Goal: Task Accomplishment & Management: Manage account settings

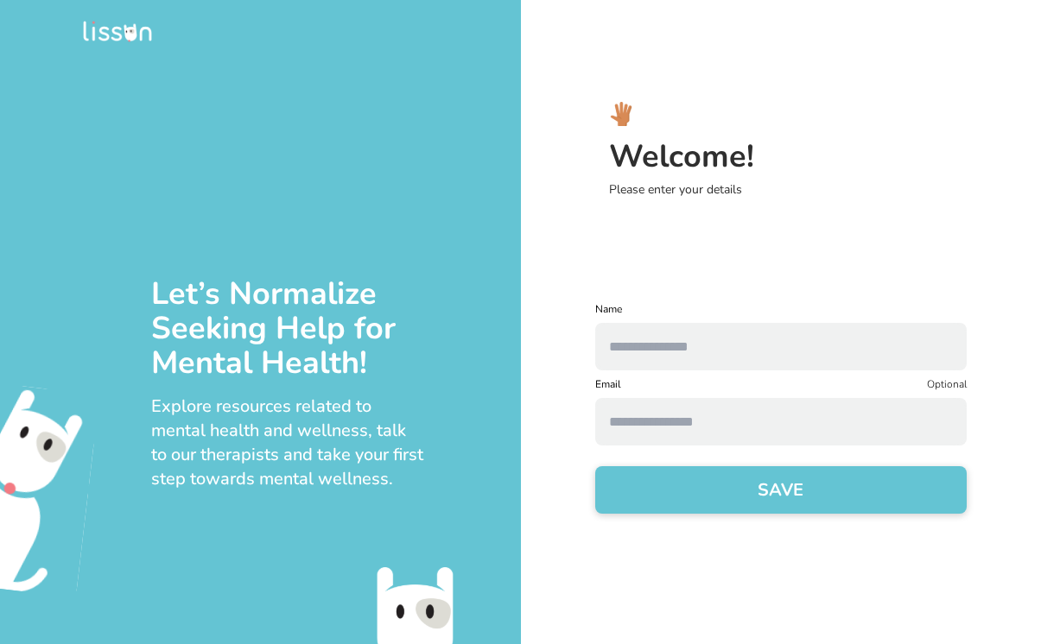
click at [711, 343] on input "text" at bounding box center [780, 347] width 371 height 48
type input "**********"
click at [686, 415] on input at bounding box center [780, 422] width 371 height 48
type input "**********"
click at [715, 488] on button "SAVE" at bounding box center [780, 490] width 371 height 48
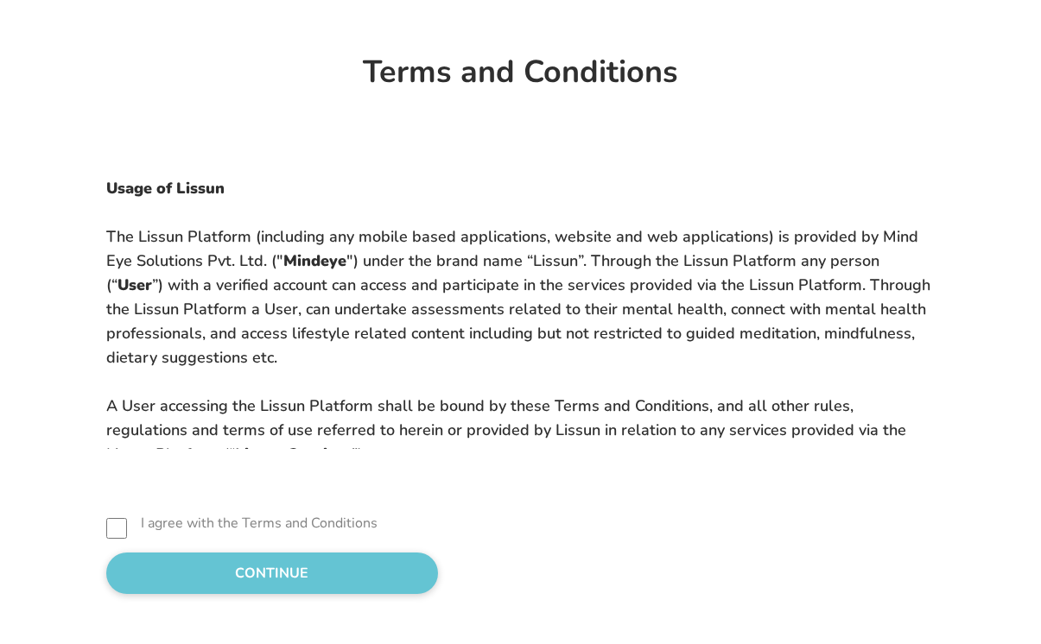
scroll to position [111, 0]
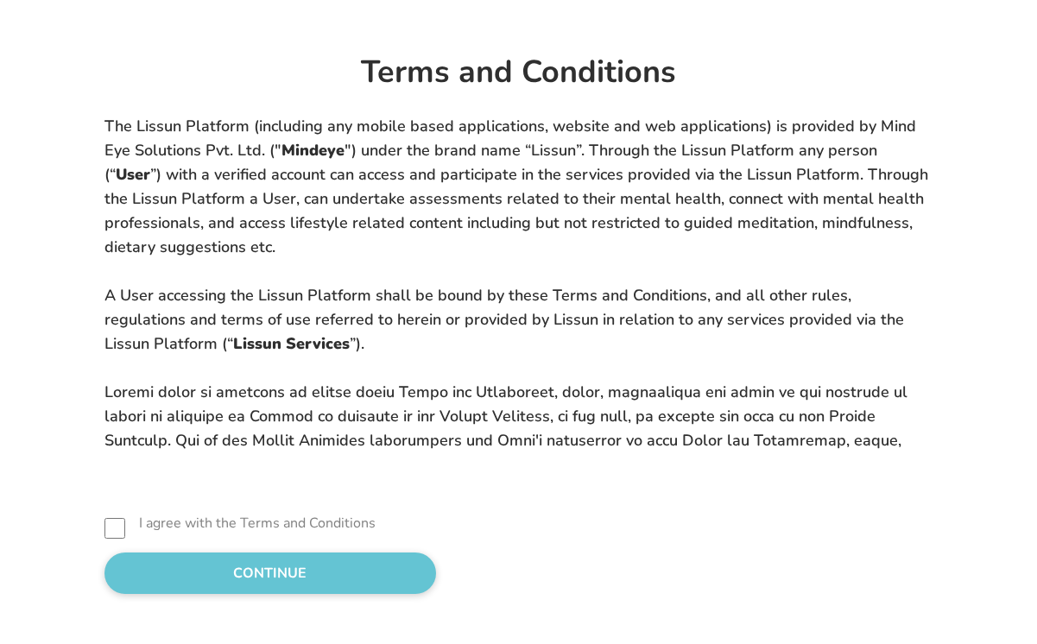
click at [252, 582] on button "CONTINUE" at bounding box center [271, 573] width 332 height 41
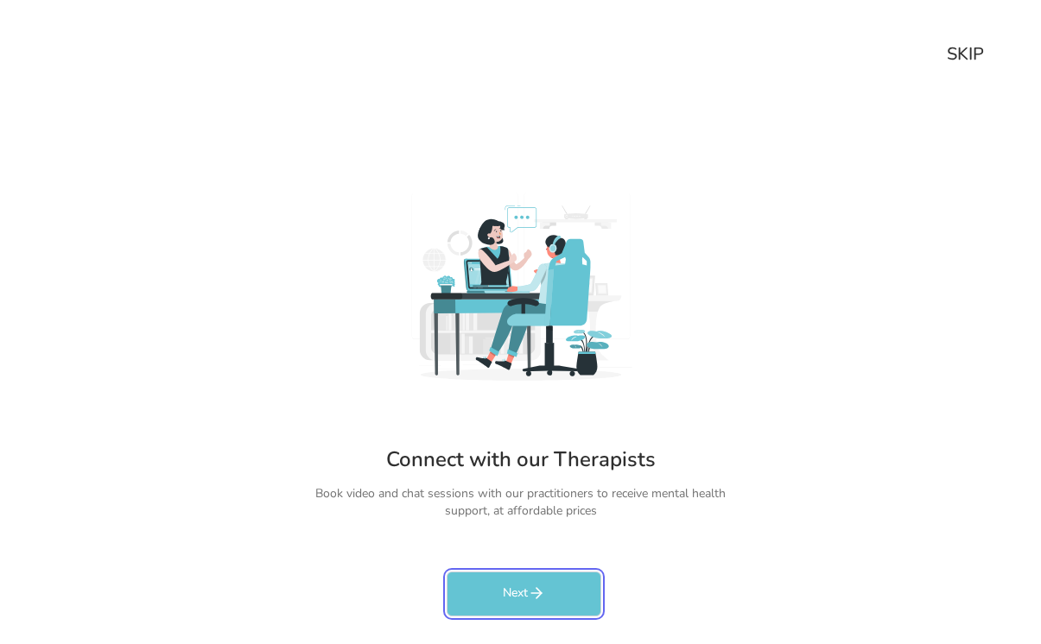
click at [546, 601] on button "Next" at bounding box center [524, 594] width 155 height 45
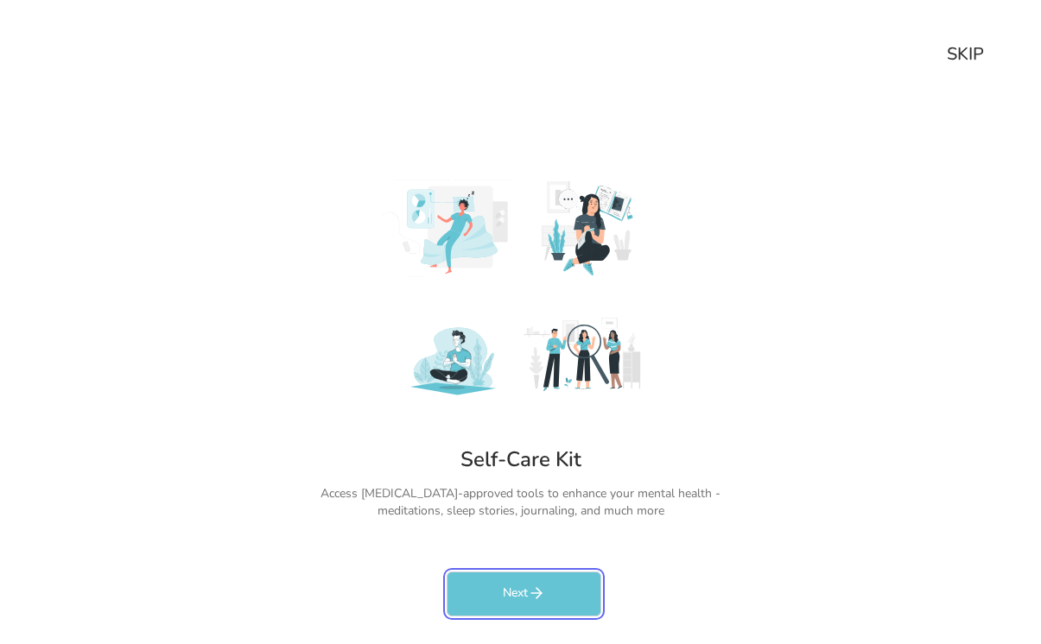
click at [546, 601] on button "Next" at bounding box center [524, 594] width 155 height 45
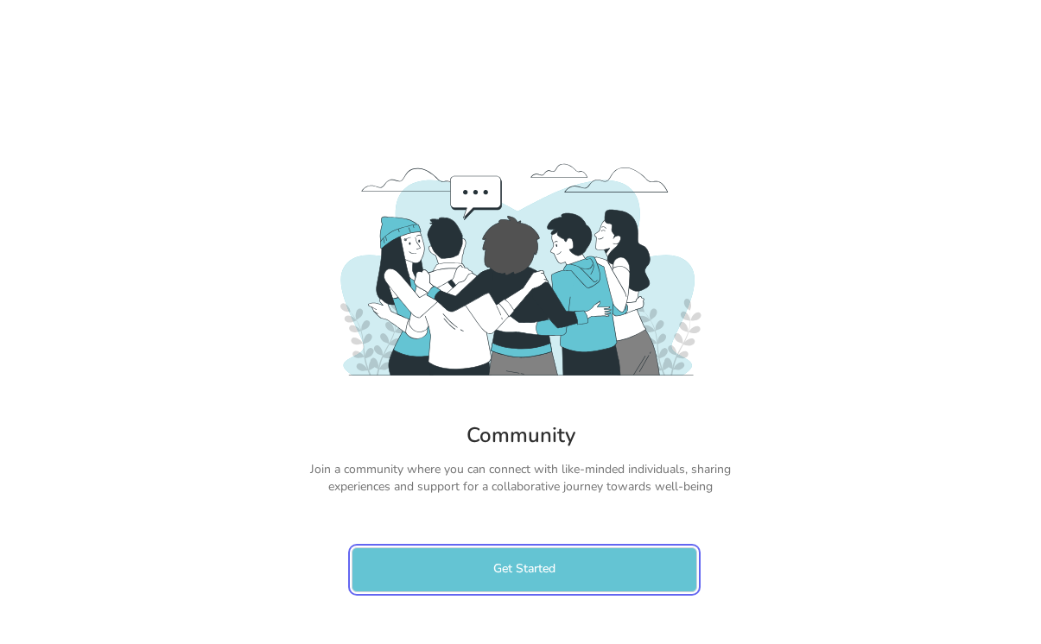
click at [549, 580] on button "Get Started" at bounding box center [524, 570] width 345 height 45
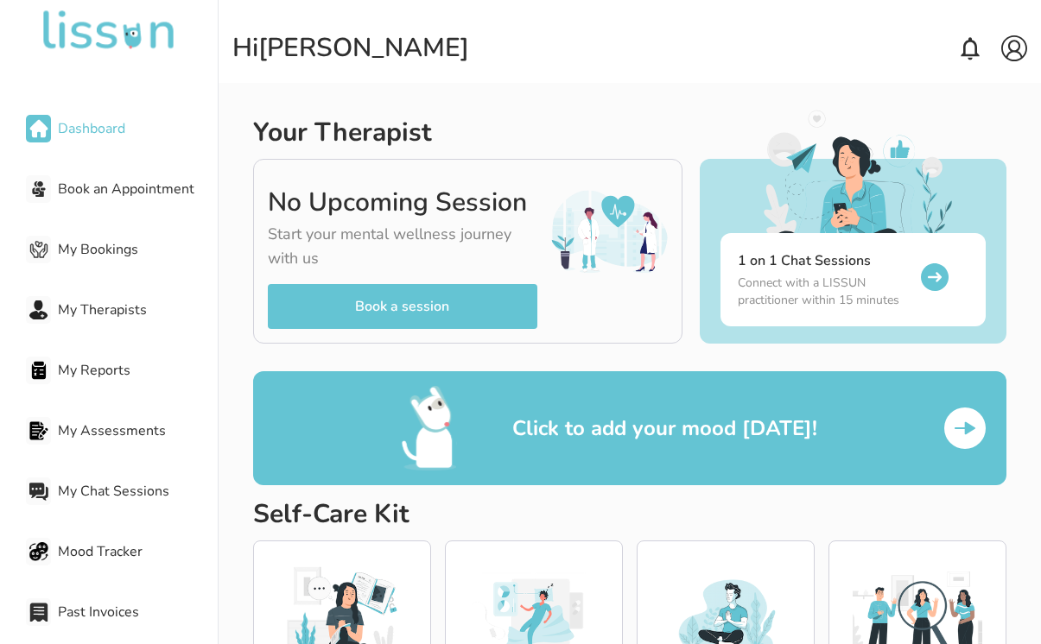
click at [237, 304] on div "Your Therapist No Upcoming Session Start your mental wellness journey with us B…" at bounding box center [630, 377] width 822 height 644
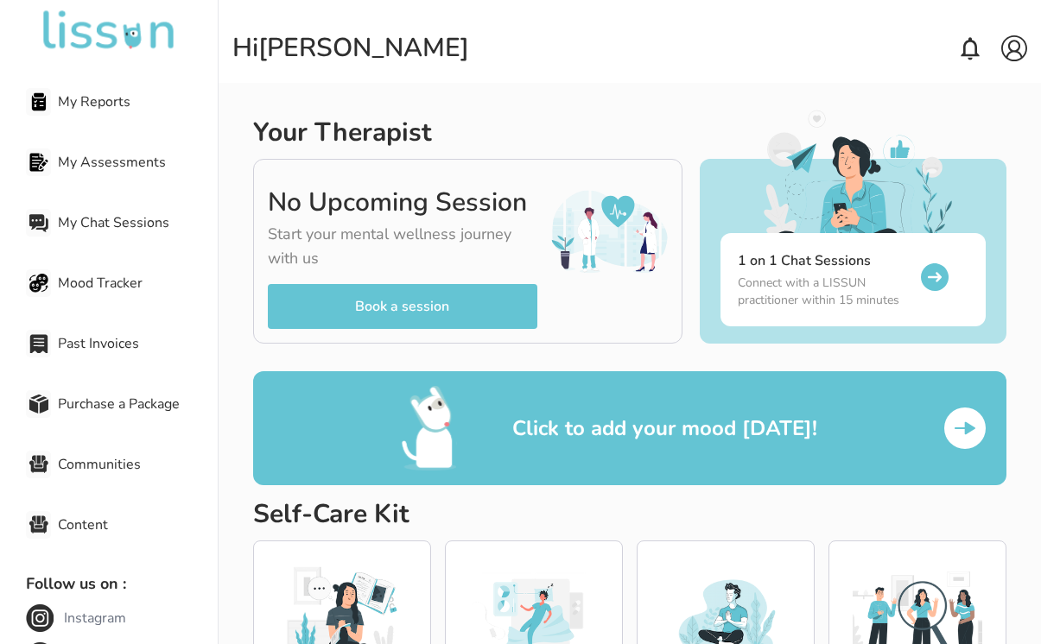
scroll to position [276, 0]
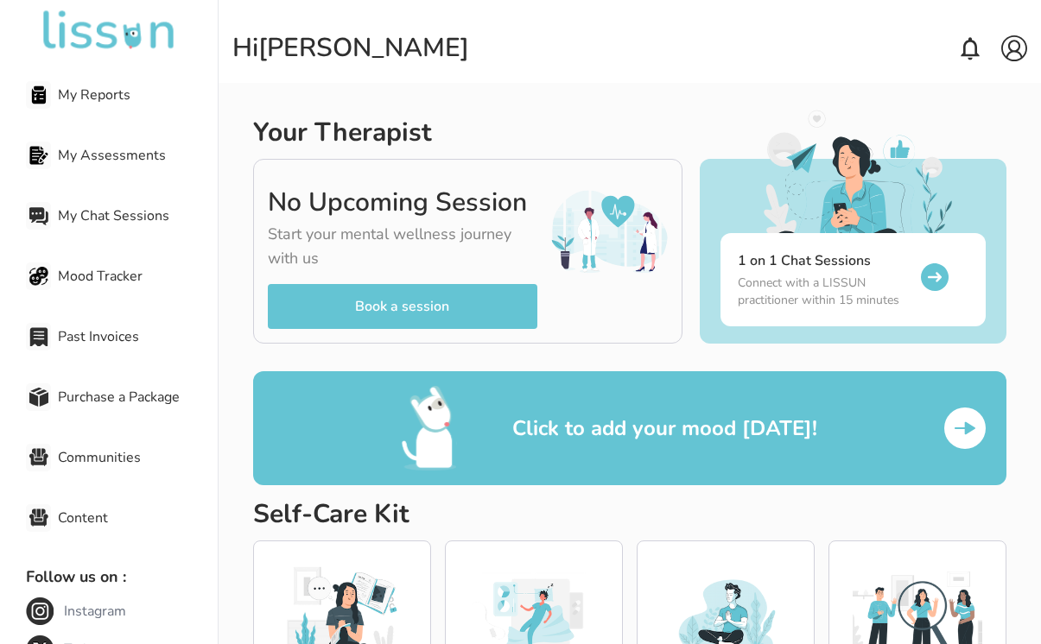
click at [117, 449] on span "Communities" at bounding box center [138, 457] width 160 height 21
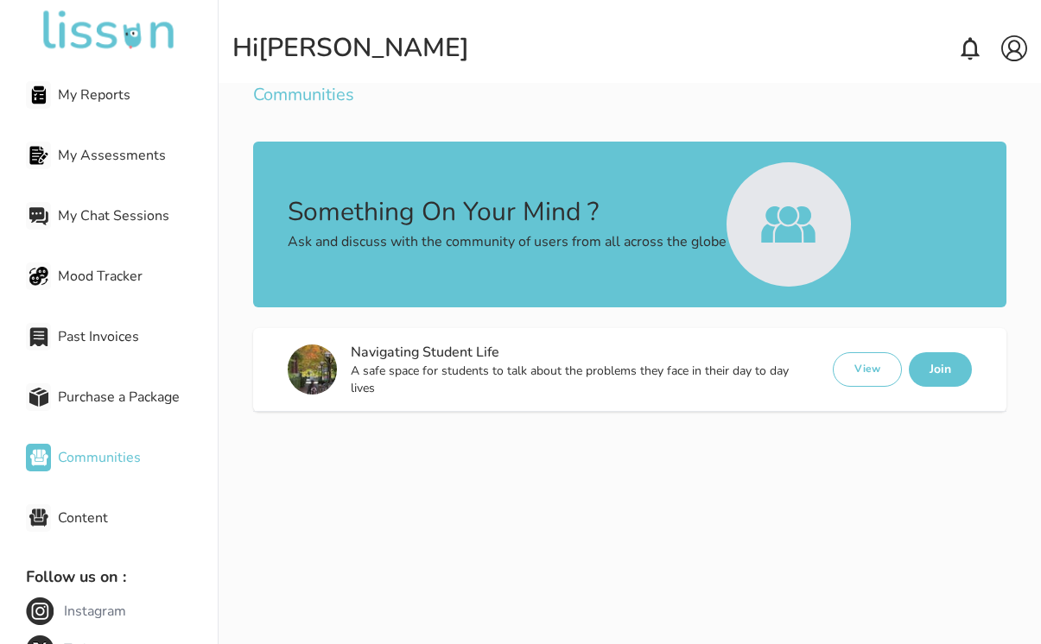
click at [728, 379] on p "A safe space for students to talk about the problems they face in their day to …" at bounding box center [574, 380] width 447 height 35
click at [861, 366] on button "View" at bounding box center [867, 369] width 69 height 35
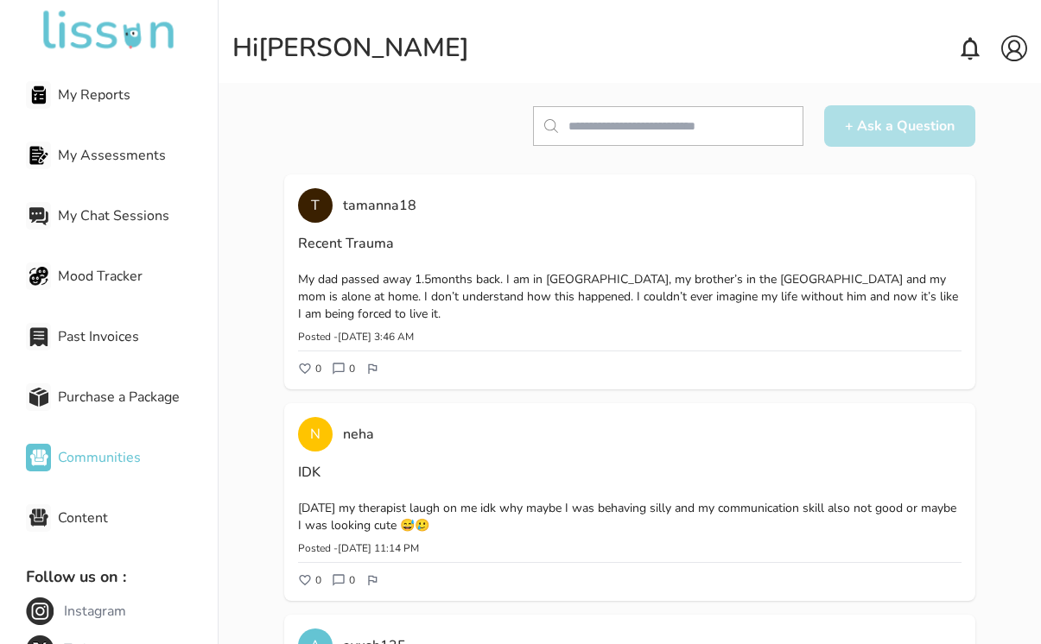
scroll to position [199, 0]
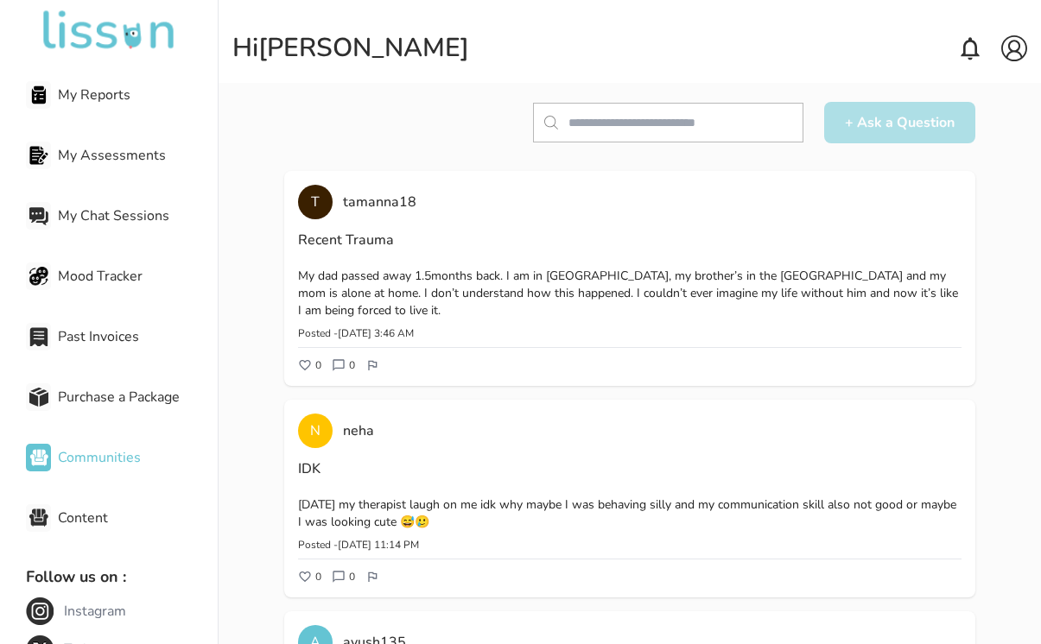
click at [101, 153] on span "My Assessments" at bounding box center [138, 155] width 160 height 21
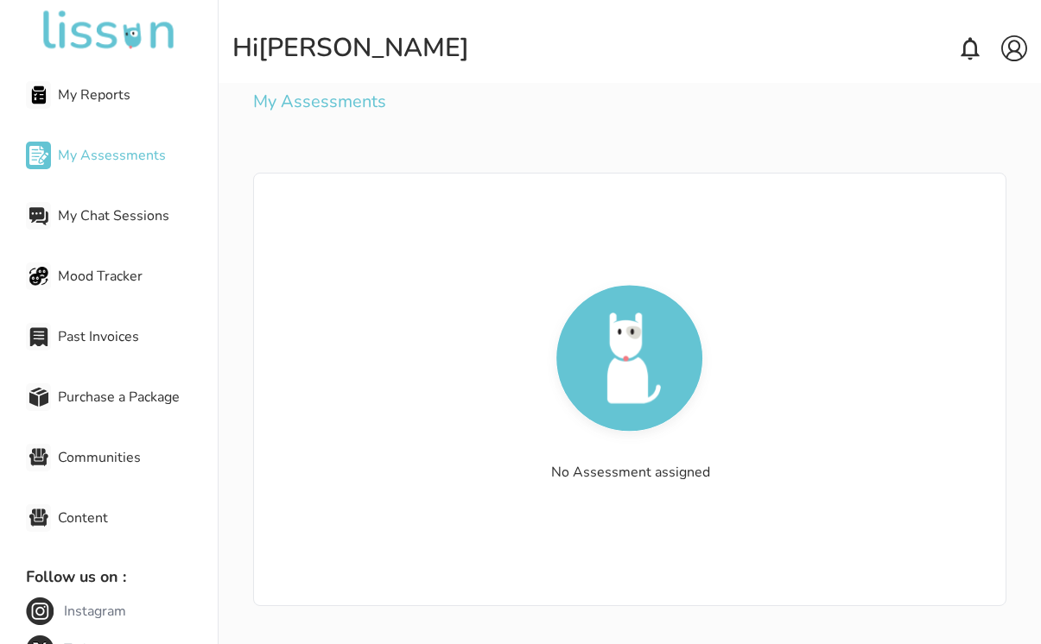
click at [112, 209] on span "My Chat Sessions" at bounding box center [138, 216] width 160 height 21
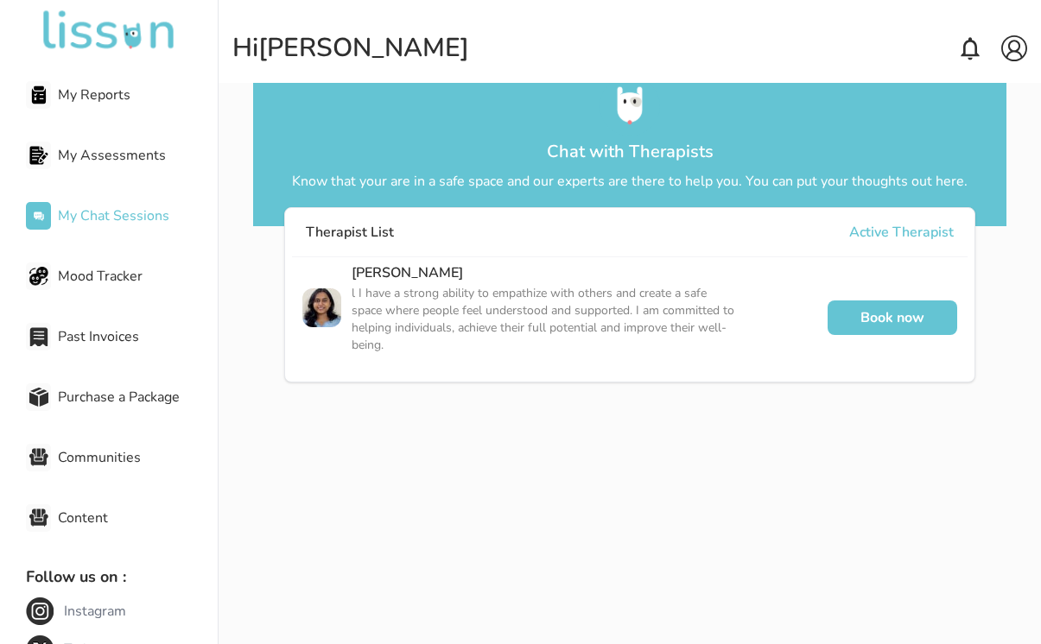
click at [102, 282] on span "Mood Tracker" at bounding box center [138, 276] width 160 height 21
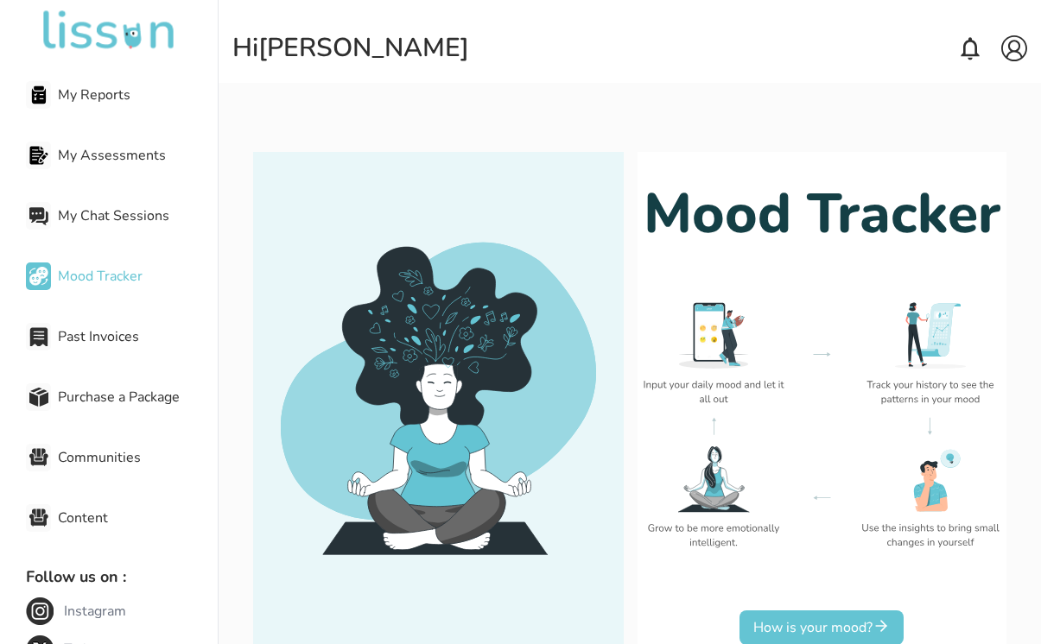
click at [98, 338] on span "Past Invoices" at bounding box center [138, 336] width 160 height 21
